Goal: Find specific page/section: Find specific page/section

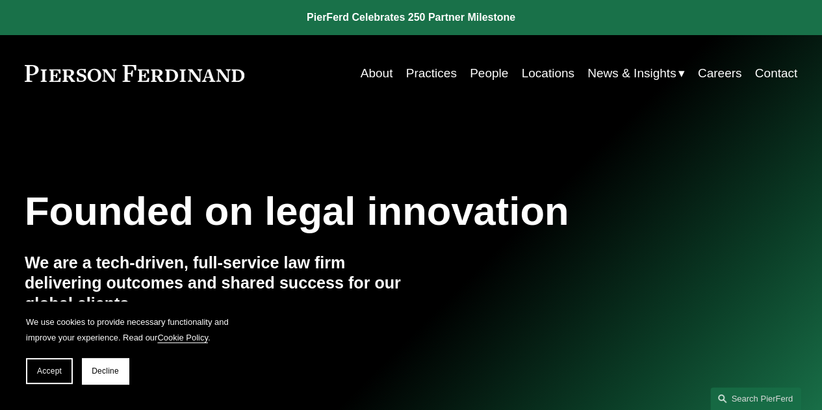
click at [554, 73] on link "Locations" at bounding box center [547, 73] width 53 height 25
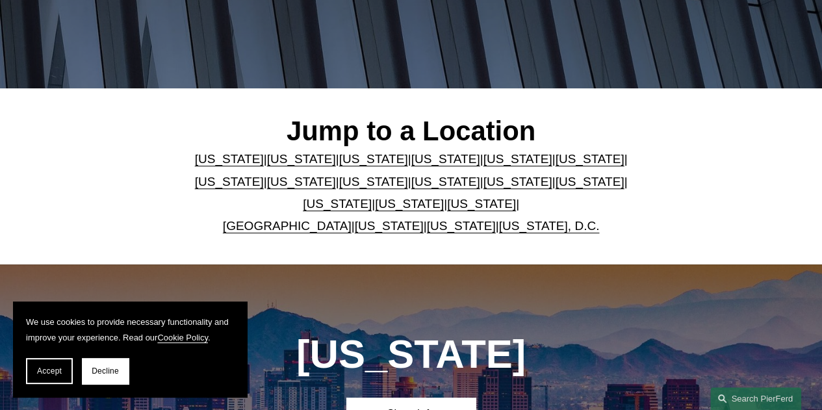
scroll to position [195, 0]
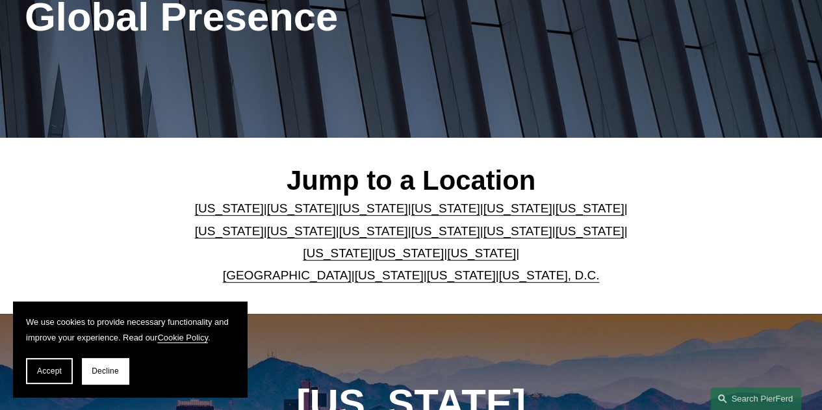
click at [264, 224] on link "[US_STATE]" at bounding box center [229, 231] width 69 height 14
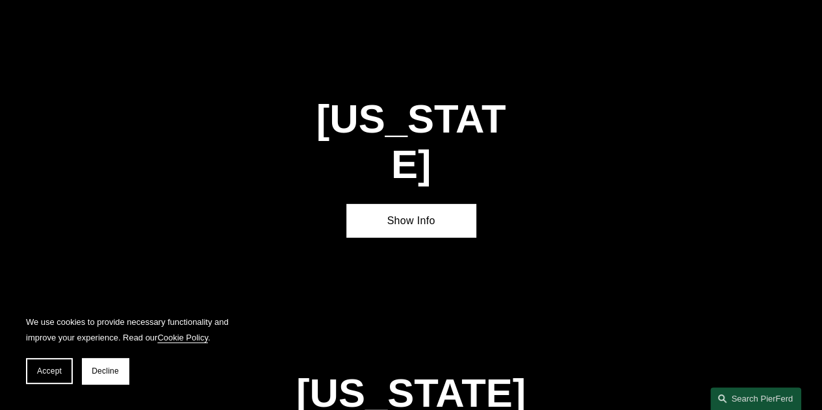
scroll to position [1924, 0]
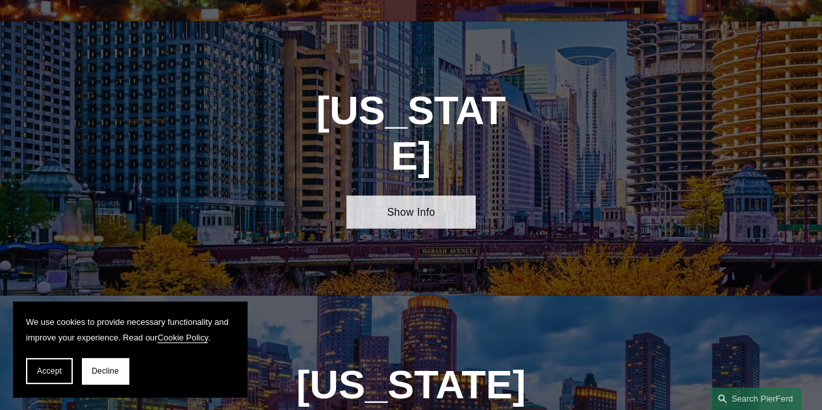
click at [404, 196] on link "Show Info" at bounding box center [410, 212] width 129 height 33
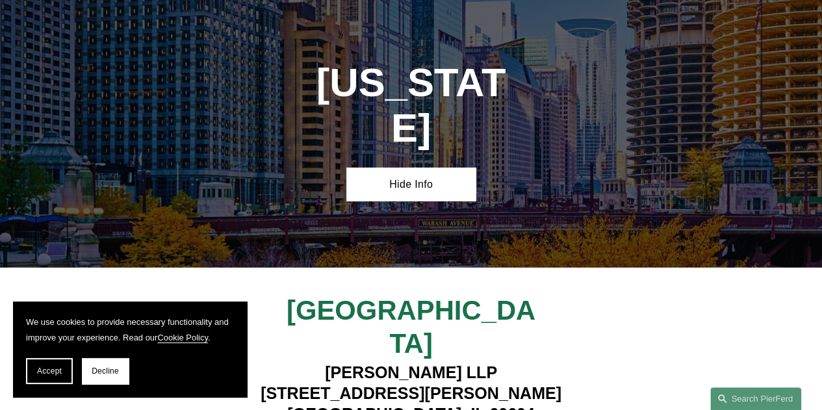
scroll to position [1989, 0]
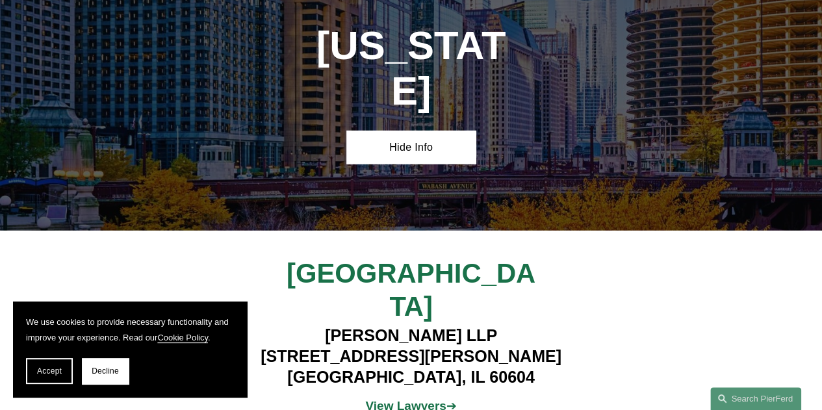
click at [404, 399] on strong "View Lawyers" at bounding box center [405, 406] width 81 height 14
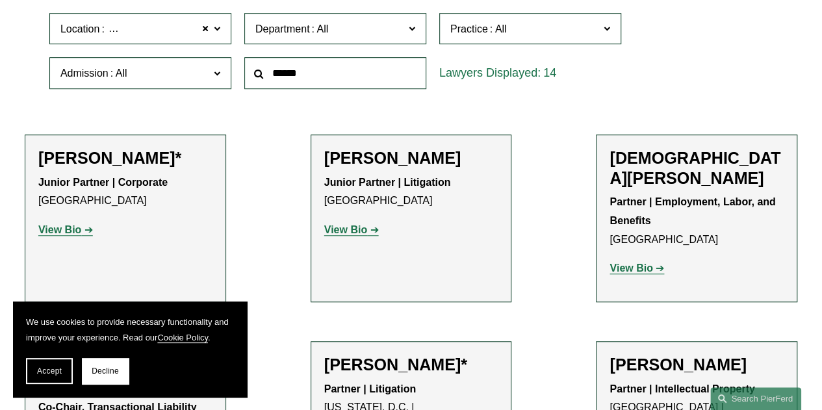
scroll to position [715, 0]
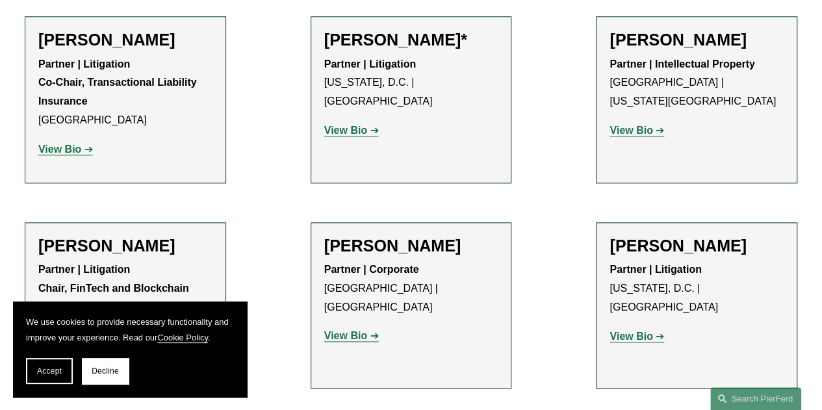
click at [640, 331] on strong "View Bio" at bounding box center [630, 336] width 43 height 11
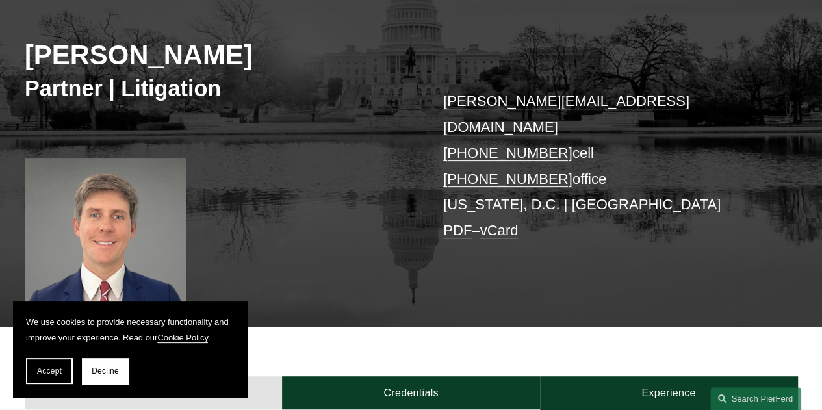
scroll to position [130, 0]
